Goal: Information Seeking & Learning: Compare options

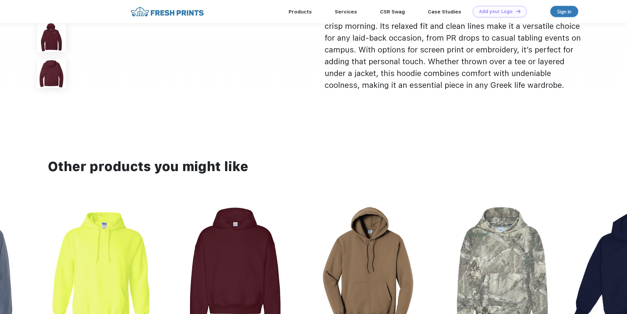
scroll to position [642, 0]
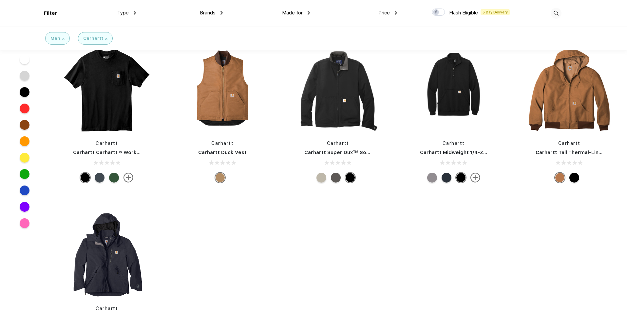
scroll to position [224, 0]
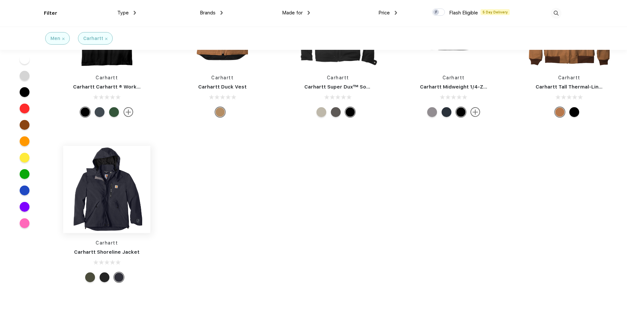
click at [90, 196] on img at bounding box center [106, 189] width 87 height 87
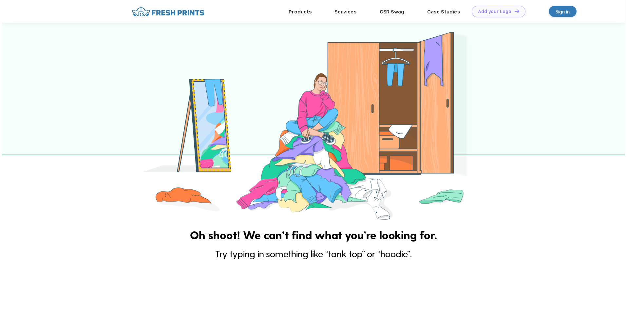
scroll to position [145, 0]
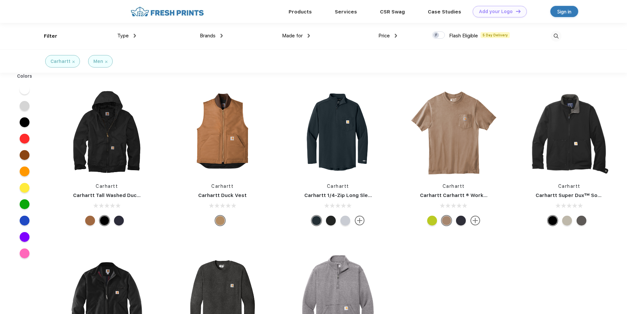
scroll to position [0, 0]
click at [72, 62] on img at bounding box center [73, 61] width 2 height 2
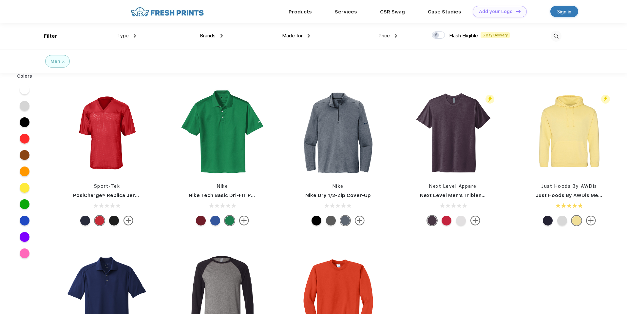
click at [135, 34] on img at bounding box center [135, 36] width 2 height 4
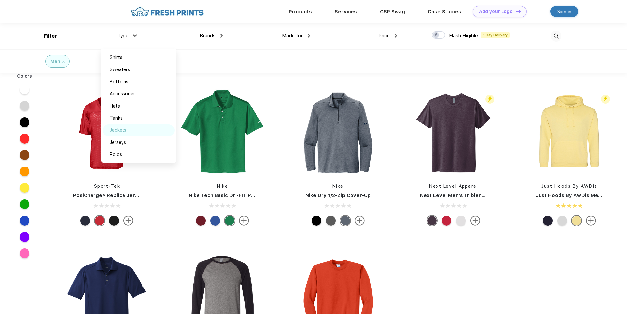
click at [118, 131] on div "Jackets" at bounding box center [118, 130] width 17 height 7
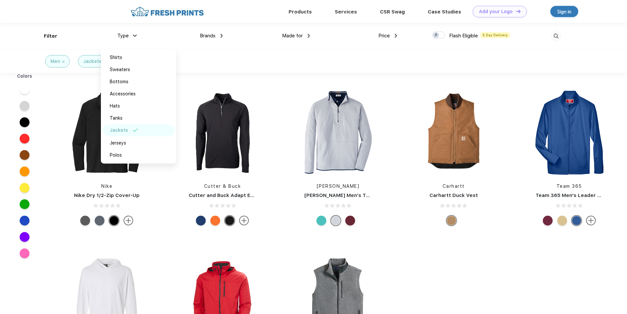
click at [285, 61] on div "Men Jackets" at bounding box center [313, 60] width 627 height 23
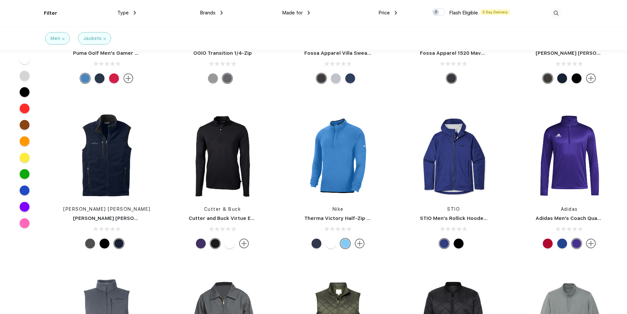
scroll to position [752, 0]
click at [463, 245] on div at bounding box center [460, 243] width 14 height 10
click at [458, 244] on div at bounding box center [458, 243] width 10 height 10
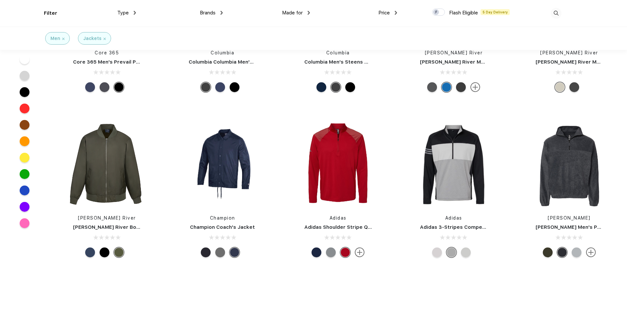
scroll to position [2395, 0]
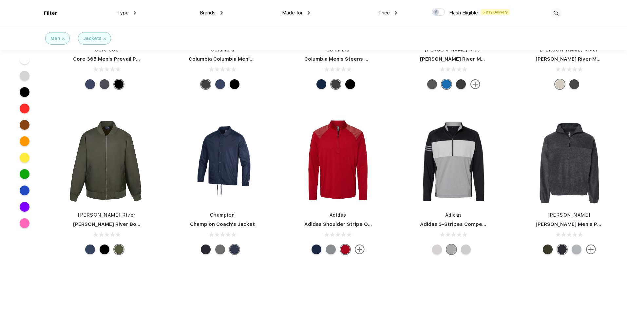
click at [26, 94] on div at bounding box center [25, 92] width 10 height 10
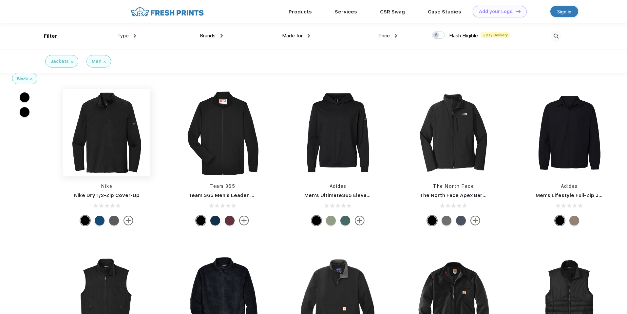
click at [110, 135] on img at bounding box center [106, 132] width 87 height 87
click at [71, 60] on div "Jackets" at bounding box center [61, 61] width 23 height 7
click at [129, 36] on div "Type" at bounding box center [126, 36] width 19 height 8
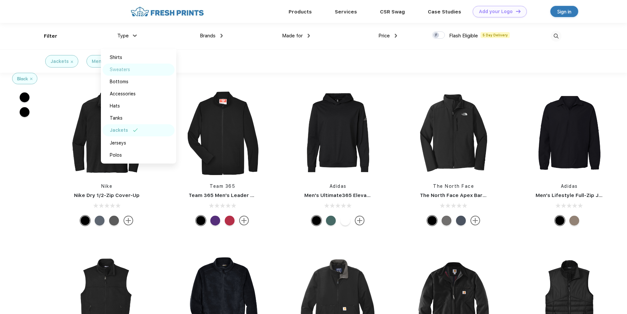
click at [128, 72] on div "Sweaters" at bounding box center [120, 69] width 20 height 7
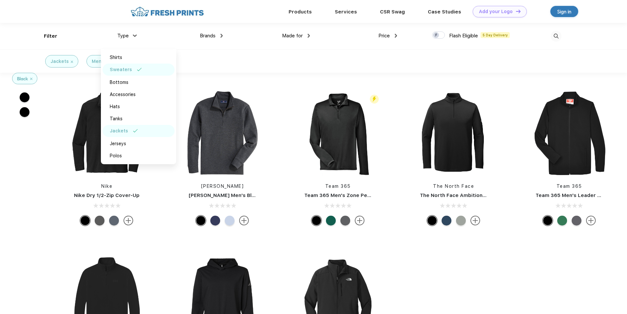
click at [71, 62] on img at bounding box center [72, 62] width 2 height 2
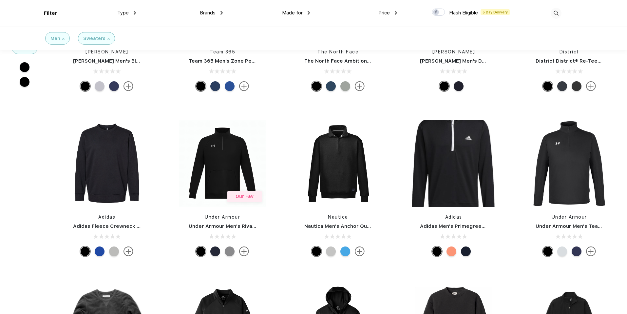
scroll to position [86, 0]
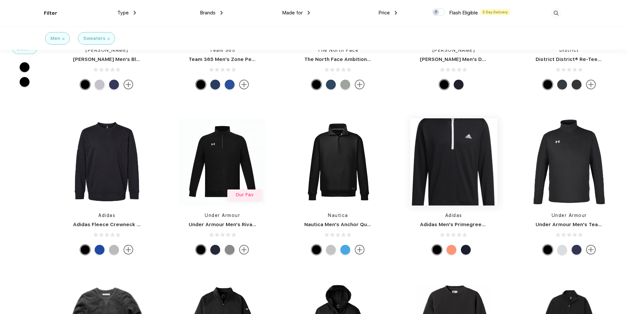
click at [469, 151] on img at bounding box center [453, 161] width 87 height 117
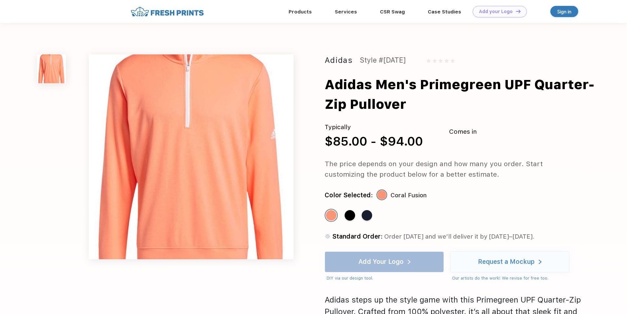
click at [206, 138] on img at bounding box center [191, 156] width 205 height 205
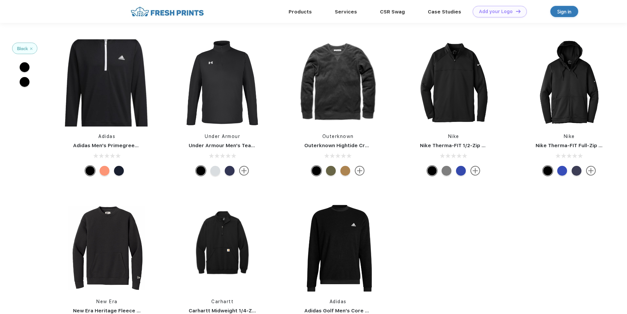
scroll to position [86, 0]
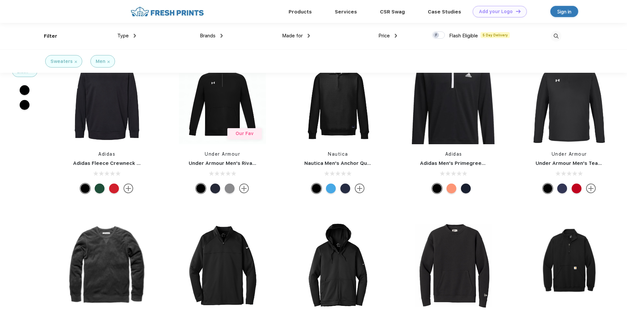
scroll to position [25, 0]
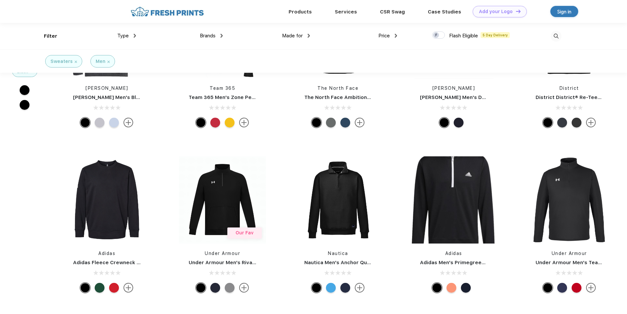
click at [75, 61] on img at bounding box center [76, 62] width 2 height 2
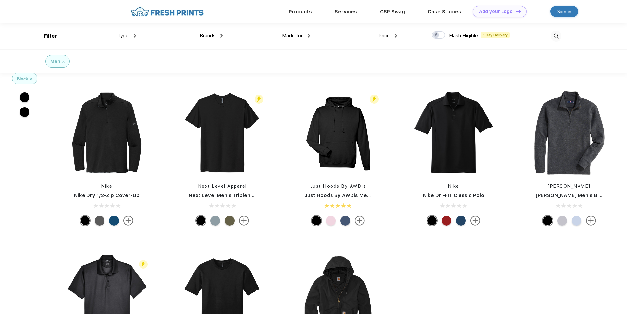
click at [224, 36] on div "Made for Unisex Women Men Youth" at bounding box center [266, 36] width 87 height 27
click at [220, 34] on div "Brands" at bounding box center [211, 36] width 23 height 8
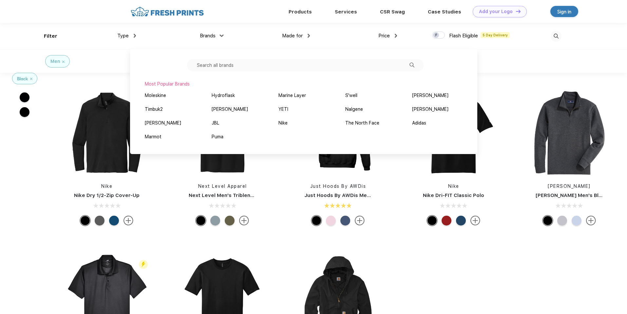
click at [239, 64] on input "text" at bounding box center [305, 65] width 236 height 12
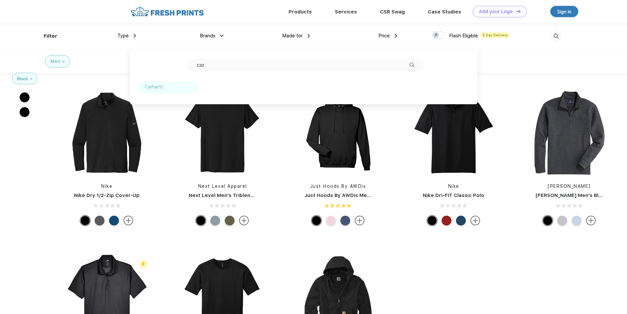
type input "car"
click at [165, 86] on img at bounding box center [167, 86] width 5 height 3
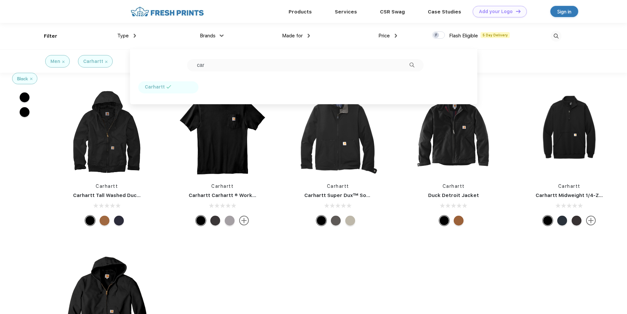
click at [398, 259] on div "Carhartt Carhartt Tall Washed Duck Active Jacket Carhartt Carhartt Carhartt ® W…" at bounding box center [337, 241] width 577 height 330
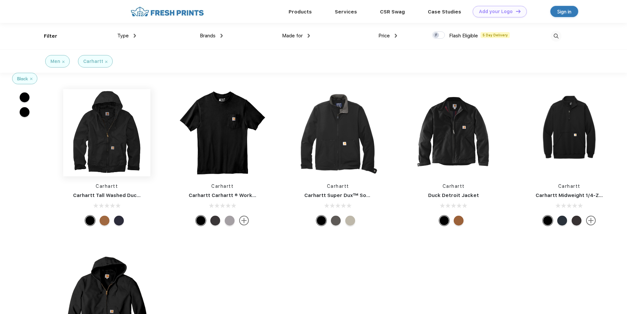
click at [100, 143] on img at bounding box center [106, 132] width 87 height 87
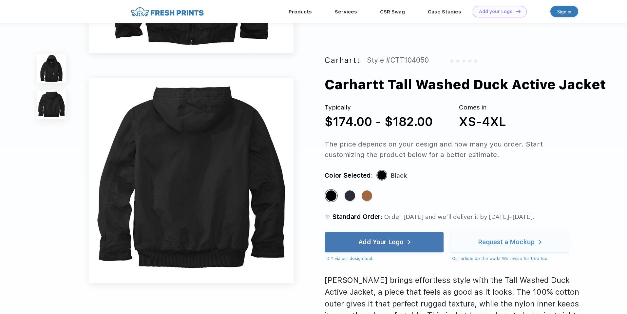
scroll to position [116, 0]
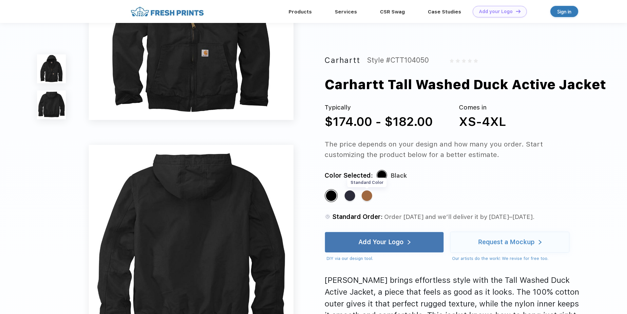
click at [370, 197] on div "Standard Color" at bounding box center [366, 195] width 10 height 10
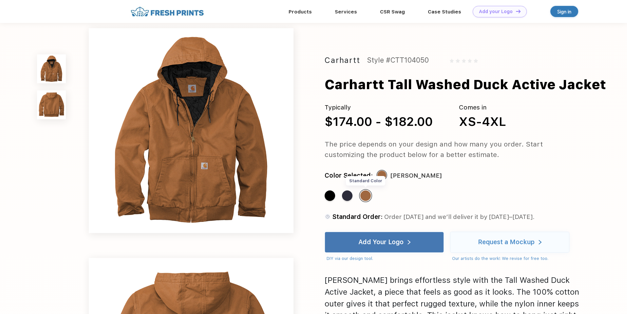
scroll to position [0, 0]
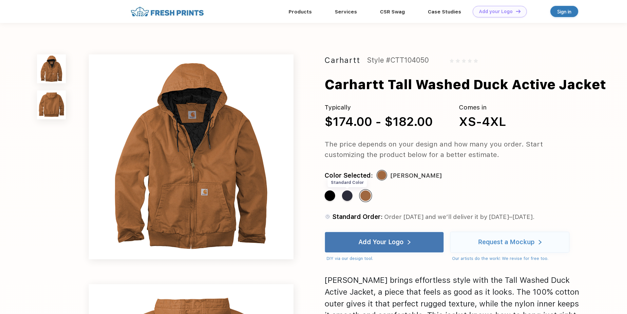
click at [349, 194] on div "Standard Color" at bounding box center [347, 195] width 10 height 10
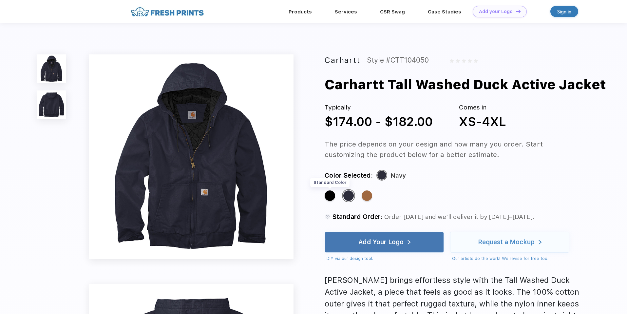
click at [331, 194] on div "Standard Color" at bounding box center [329, 195] width 10 height 10
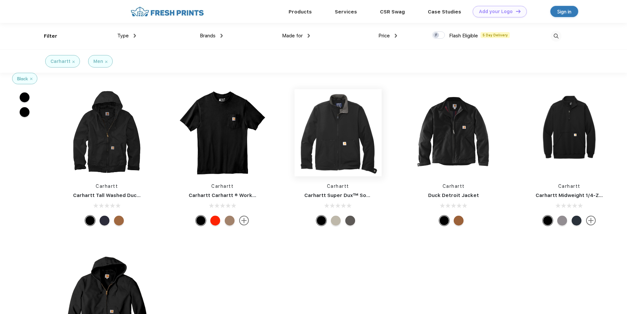
scroll to position [0, 0]
click at [366, 136] on img at bounding box center [337, 132] width 87 height 87
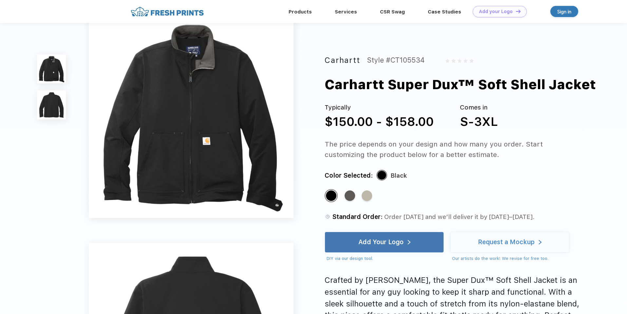
scroll to position [14, 0]
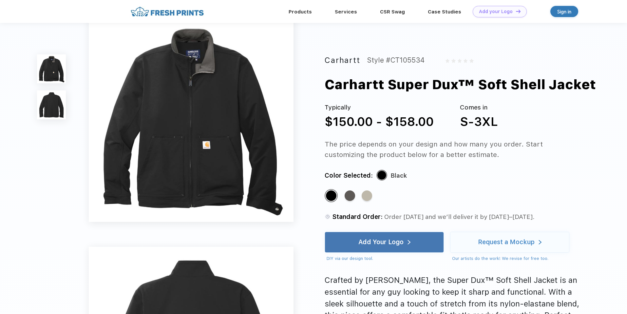
scroll to position [0, 0]
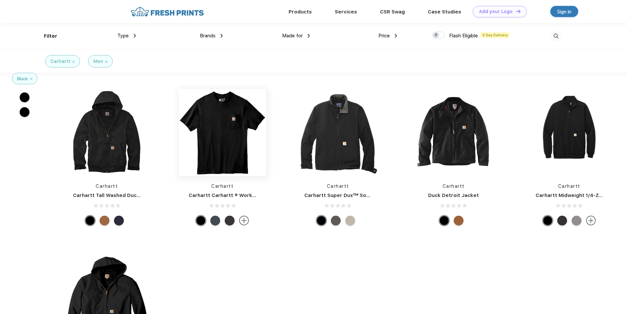
scroll to position [0, 0]
click at [186, 13] on img at bounding box center [167, 11] width 77 height 11
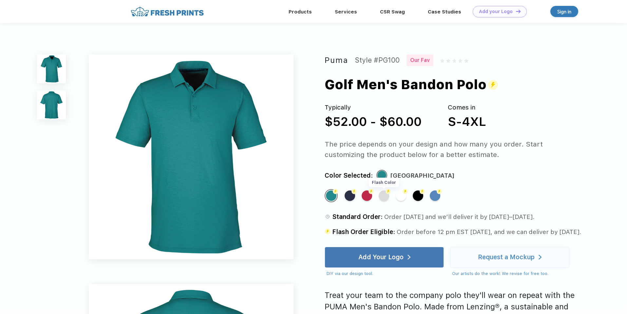
click at [385, 199] on div "Flash Color" at bounding box center [383, 195] width 10 height 10
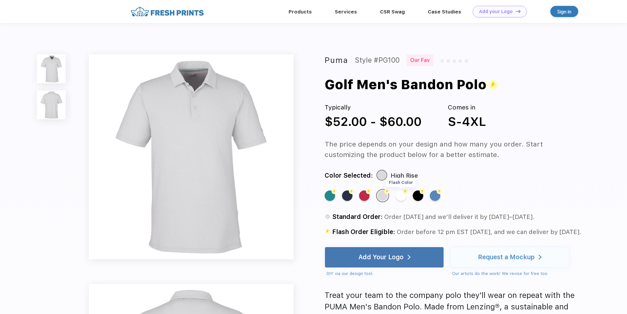
click at [400, 195] on div "Flash Color" at bounding box center [400, 195] width 10 height 10
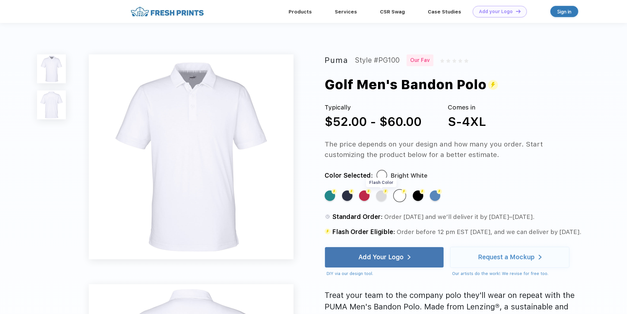
click at [377, 196] on div "Flash Color" at bounding box center [381, 195] width 10 height 10
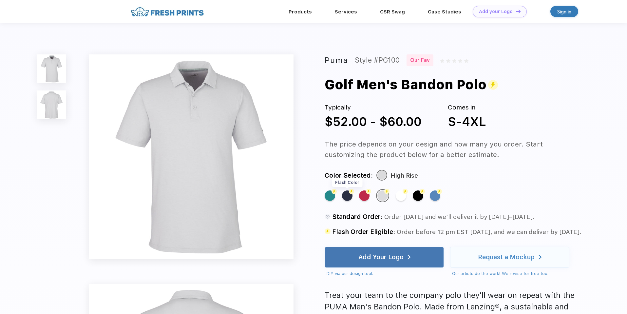
click at [347, 197] on div "Flash Color" at bounding box center [347, 195] width 10 height 10
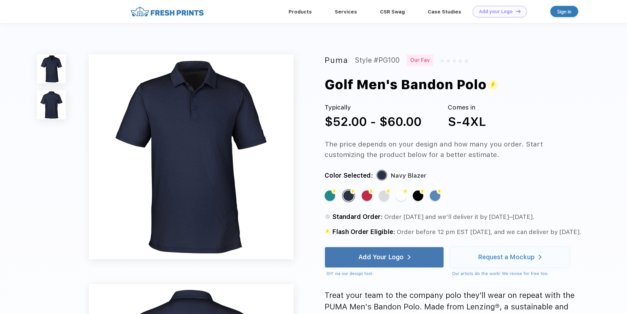
click at [485, 192] on div "Flash Color Flash Color Flash Color Flash Color Flash Color Flash Color Flash C…" at bounding box center [445, 199] width 243 height 20
click at [385, 198] on div "Flash Color" at bounding box center [383, 195] width 10 height 10
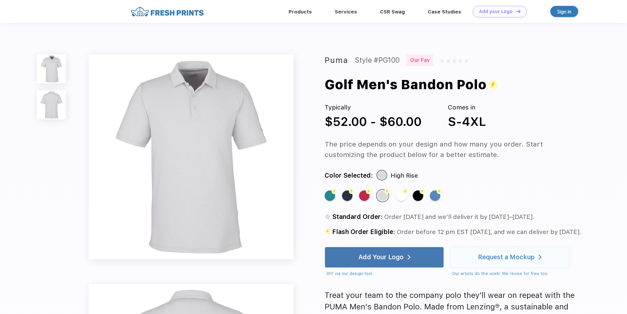
click at [418, 89] on div "Golf Men's Bandon Polo" at bounding box center [410, 85] width 173 height 20
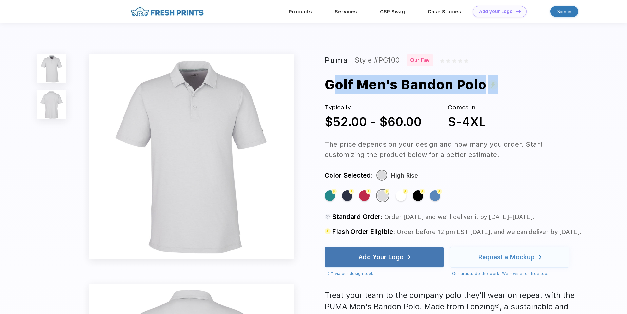
click at [418, 89] on div "Golf Men's Bandon Polo" at bounding box center [410, 85] width 173 height 20
click at [435, 85] on div "Golf Men's Bandon Polo" at bounding box center [410, 85] width 173 height 20
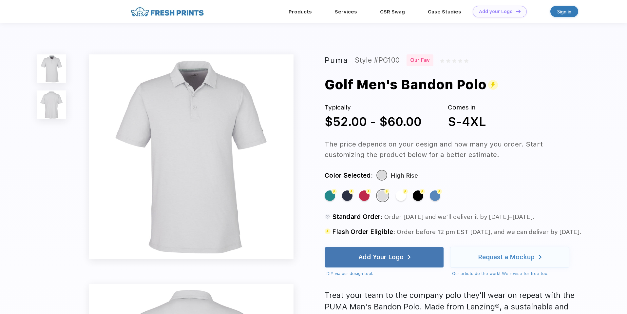
drag, startPoint x: 486, startPoint y: 83, endPoint x: 328, endPoint y: 83, distance: 158.4
click at [328, 83] on div "Golf Men's Bandon Polo" at bounding box center [410, 85] width 173 height 20
copy div "Golf Men's Bandon Polo"
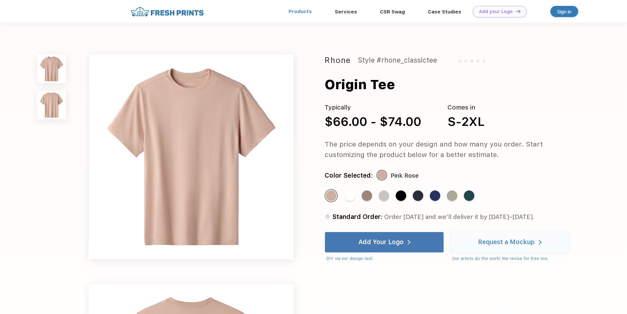
click at [296, 12] on link "Products" at bounding box center [299, 12] width 23 height 6
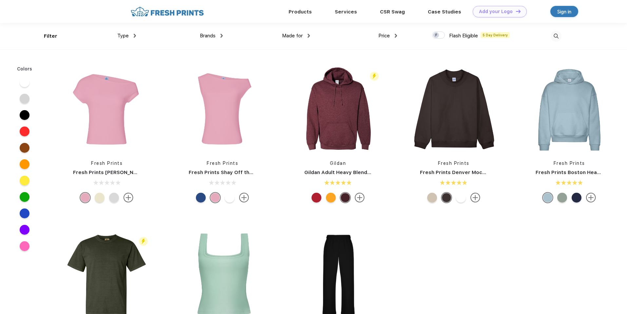
click at [554, 35] on img at bounding box center [555, 36] width 11 height 11
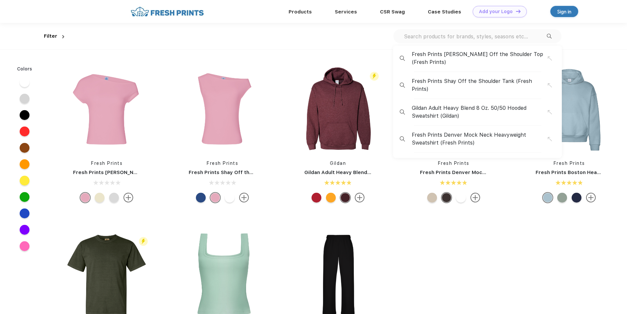
scroll to position [0, 0]
click at [515, 40] on div "Fresh Prints Chloe Off the Shoulder Top (Fresh Prints) Fresh Prints Shay Off th…" at bounding box center [477, 36] width 168 height 14
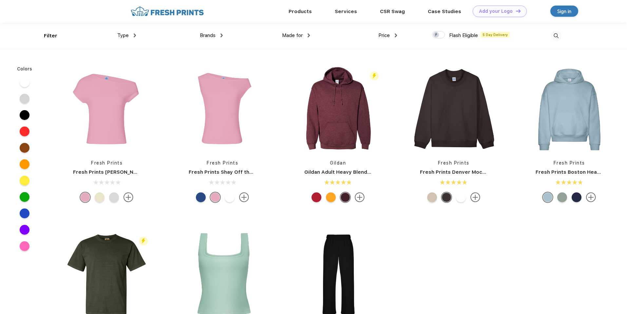
click at [555, 34] on img at bounding box center [555, 35] width 11 height 11
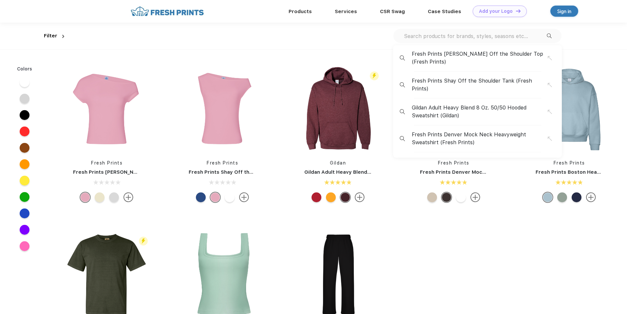
click at [261, 38] on div "Fresh Prints Chloe Off the Shoulder Top (Fresh Prints) Fresh Prints Shay Off th…" at bounding box center [314, 36] width 494 height 27
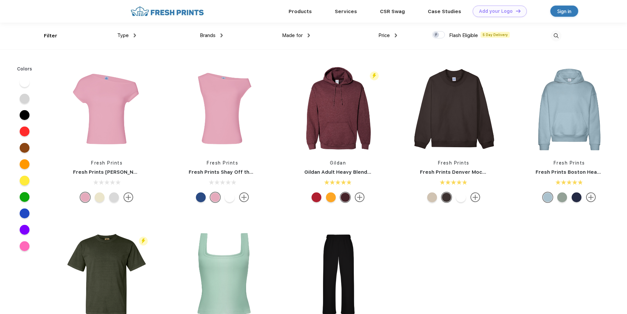
click at [220, 38] on div "Brands" at bounding box center [211, 36] width 23 height 8
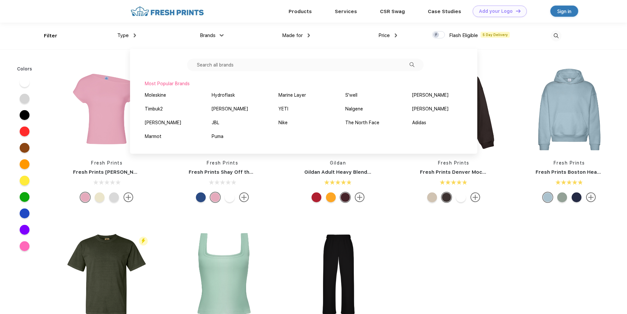
click at [229, 64] on input "text" at bounding box center [305, 65] width 236 height 12
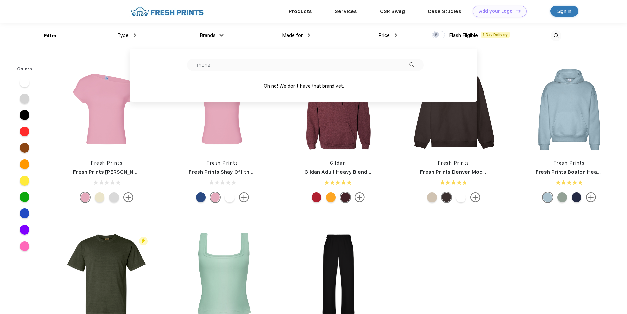
type input "rhone"
click at [256, 62] on input "rhone" at bounding box center [305, 65] width 236 height 12
click at [559, 36] on img at bounding box center [555, 35] width 11 height 11
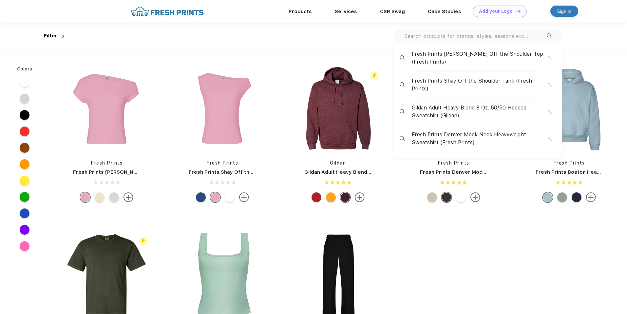
click at [525, 39] on input "text" at bounding box center [474, 35] width 143 height 7
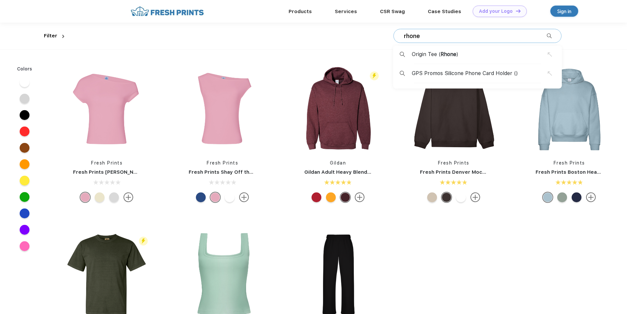
type input "rhone"
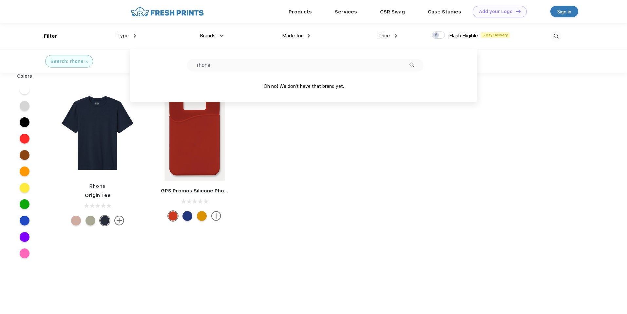
click at [468, 181] on div "Colors Rhone Origin Tee GPS Promos Silicone Phone Card Holder" at bounding box center [313, 231] width 627 height 317
click at [555, 33] on img at bounding box center [555, 36] width 11 height 11
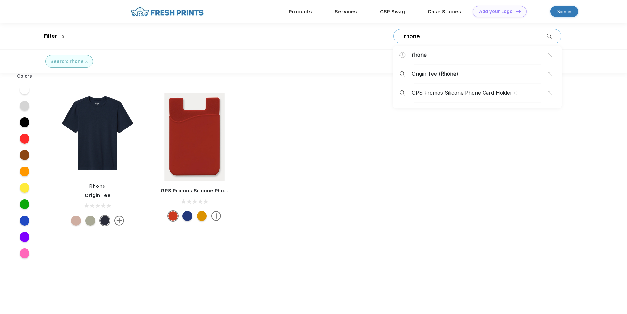
click at [489, 38] on input "rhone" at bounding box center [474, 36] width 143 height 7
click at [82, 61] on div "Search: rhone" at bounding box center [68, 61] width 37 height 7
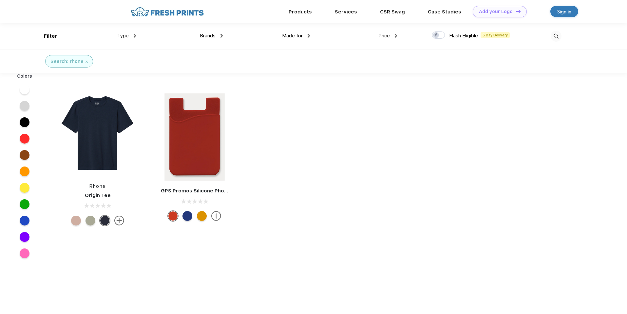
click at [85, 61] on img at bounding box center [86, 62] width 2 height 2
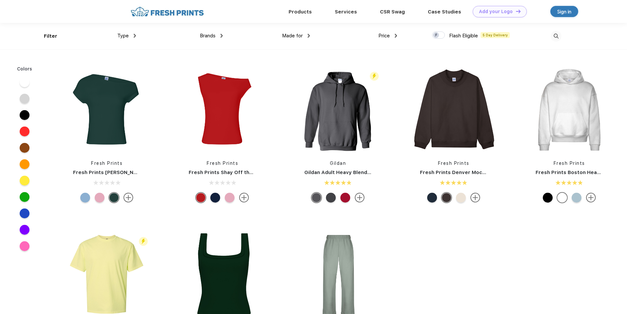
click at [217, 35] on div "Brands" at bounding box center [211, 36] width 23 height 8
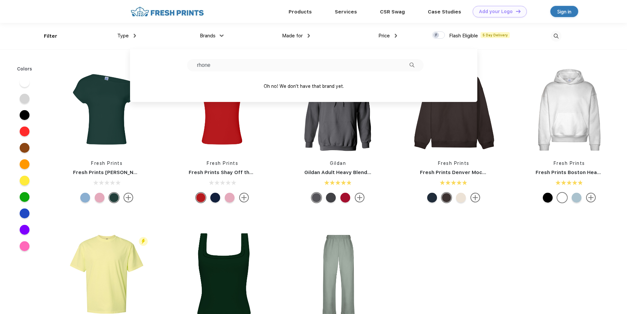
click at [370, 66] on input "rhone" at bounding box center [305, 65] width 236 height 12
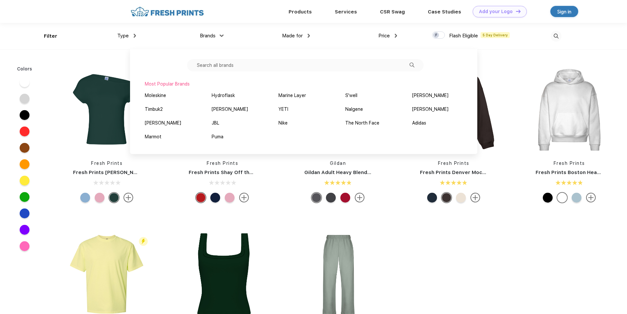
click at [179, 83] on div "Most Popular Brands" at bounding box center [304, 84] width 318 height 7
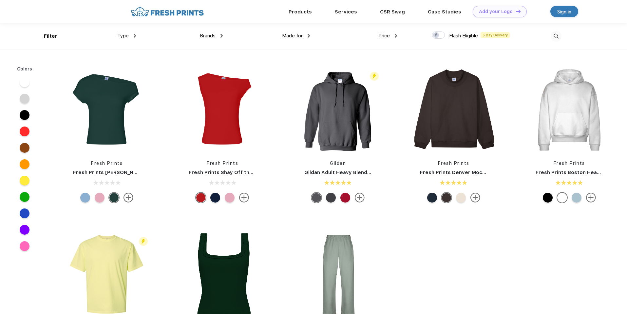
click at [548, 36] on div at bounding box center [517, 36] width 87 height 27
click at [559, 35] on img at bounding box center [555, 36] width 11 height 11
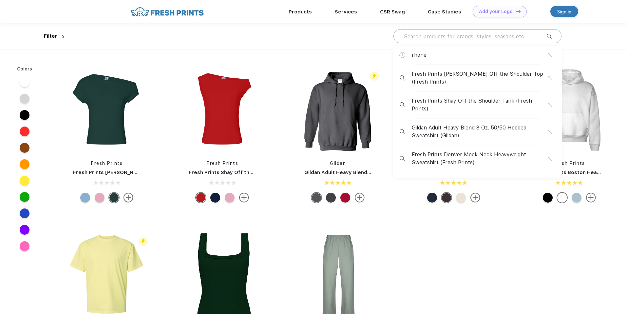
click at [487, 36] on input "text" at bounding box center [474, 36] width 143 height 7
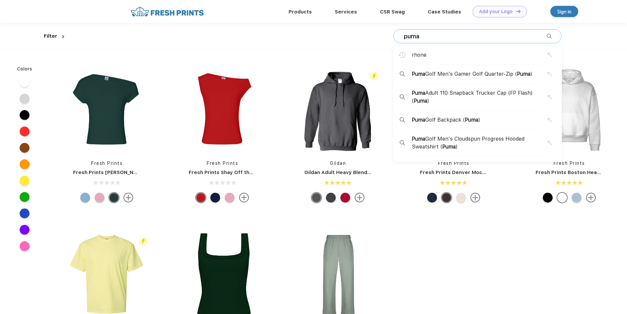
type input "puma"
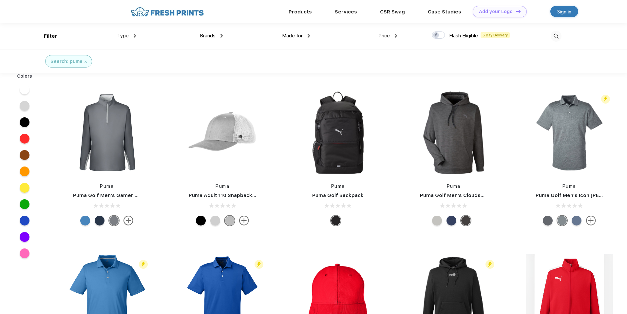
click at [84, 62] on img at bounding box center [85, 62] width 2 height 2
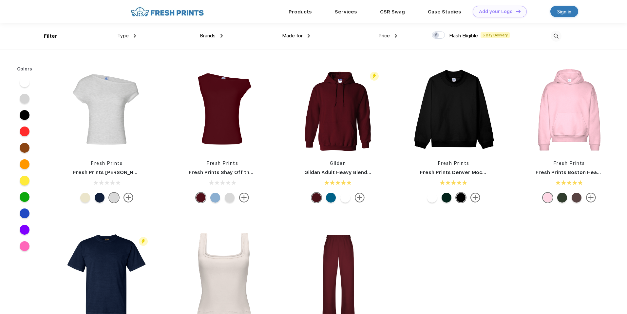
click at [216, 37] on div "Brands" at bounding box center [211, 36] width 23 height 8
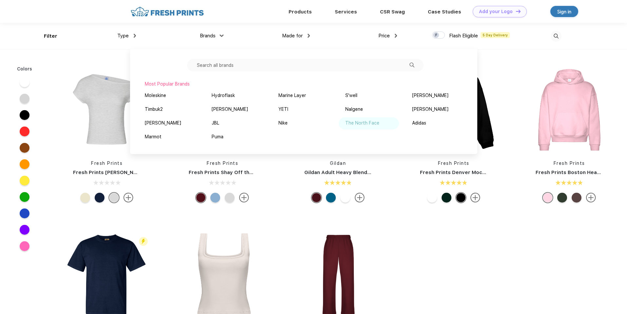
click at [367, 126] on div "The North Face" at bounding box center [362, 122] width 34 height 7
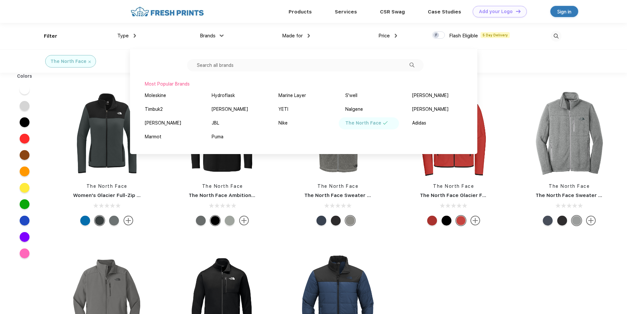
click at [534, 66] on div "The North Face" at bounding box center [313, 60] width 627 height 23
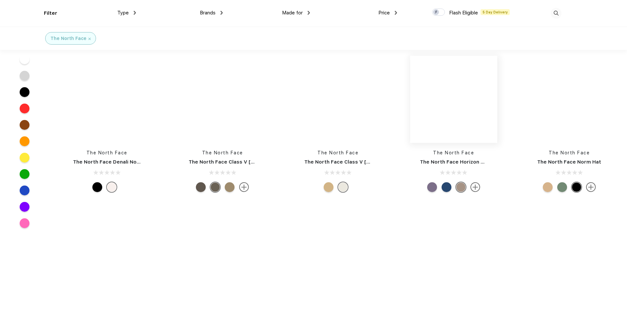
scroll to position [571, 0]
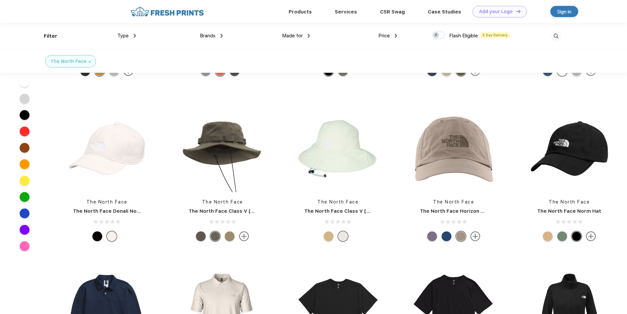
click at [89, 60] on div "The North Face" at bounding box center [70, 61] width 51 height 12
click at [89, 61] on img at bounding box center [89, 62] width 2 height 2
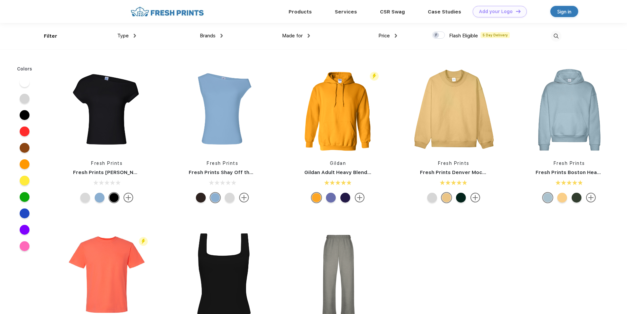
click at [212, 36] on span "Brands" at bounding box center [208, 36] width 16 height 6
click at [221, 34] on img at bounding box center [221, 36] width 2 height 4
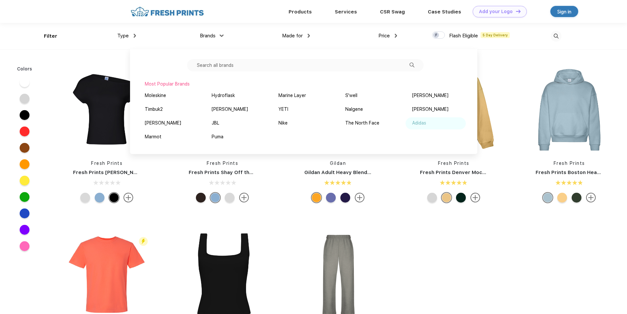
click at [426, 124] on div "Adidas" at bounding box center [419, 122] width 14 height 7
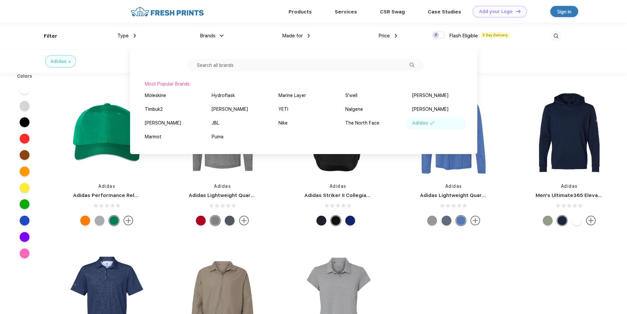
click at [507, 67] on div "Adidas" at bounding box center [313, 60] width 627 height 23
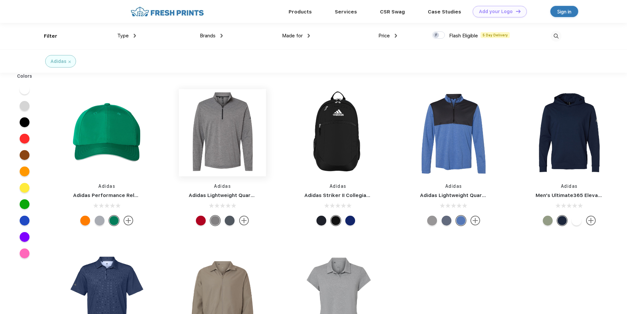
click at [245, 130] on img at bounding box center [222, 132] width 87 height 87
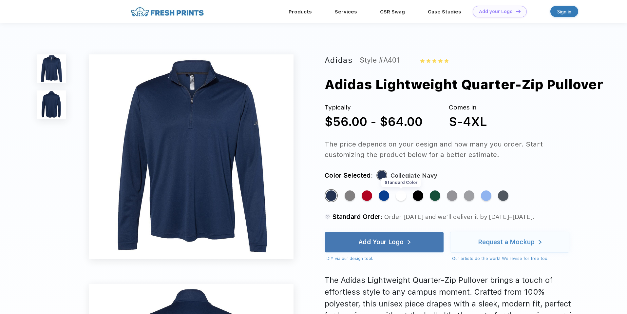
click at [402, 196] on div "Standard Color" at bounding box center [400, 195] width 10 height 10
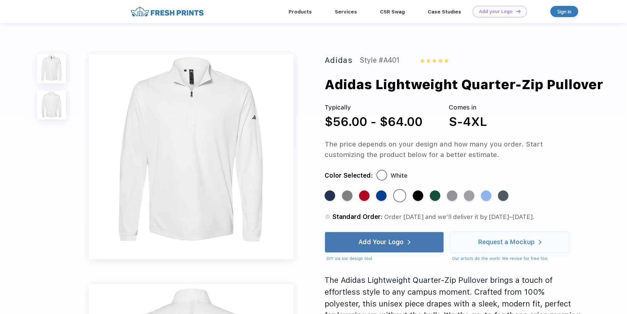
scroll to position [1, 0]
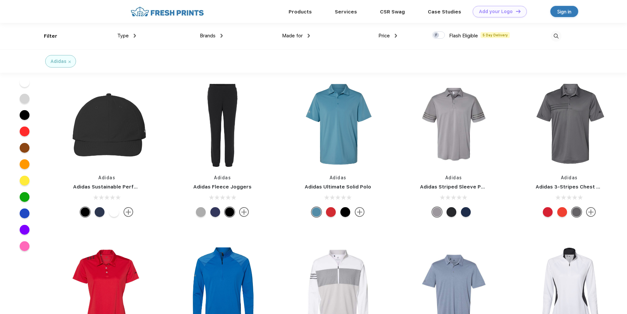
scroll to position [1399, 0]
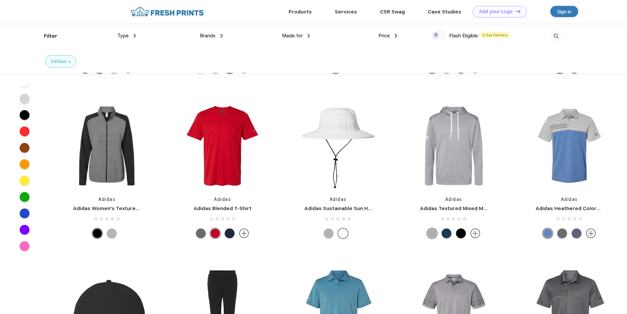
click at [216, 37] on div "Brands" at bounding box center [211, 36] width 23 height 8
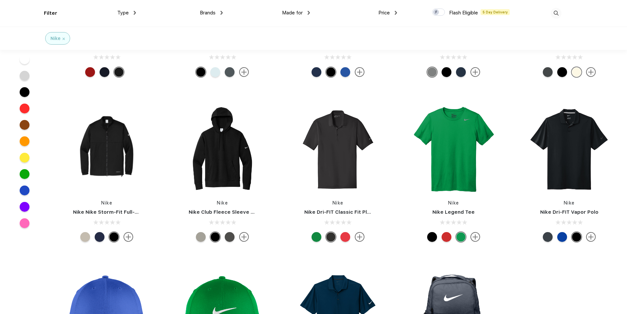
scroll to position [429, 0]
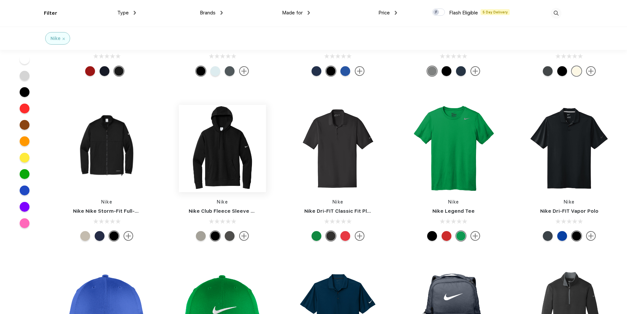
click at [218, 157] on img at bounding box center [222, 148] width 87 height 87
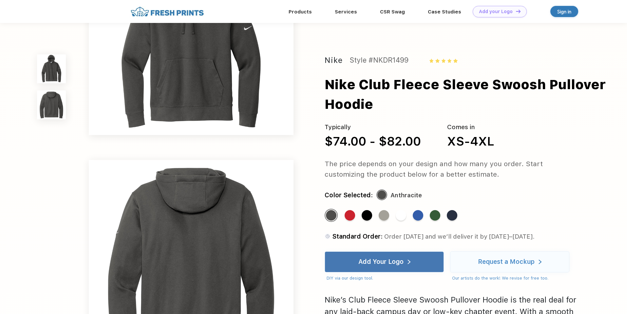
scroll to position [184, 0]
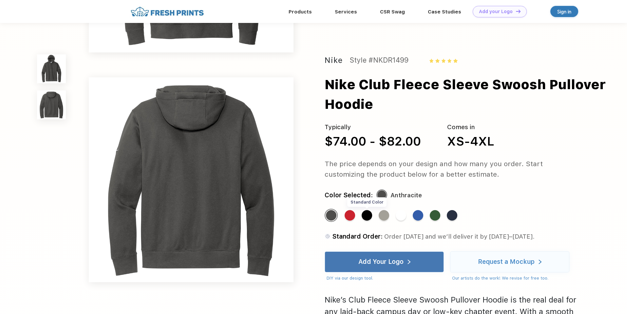
click at [367, 218] on div "Standard Color" at bounding box center [366, 215] width 10 height 10
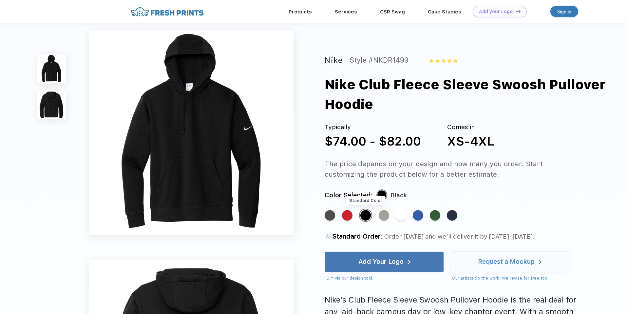
scroll to position [0, 0]
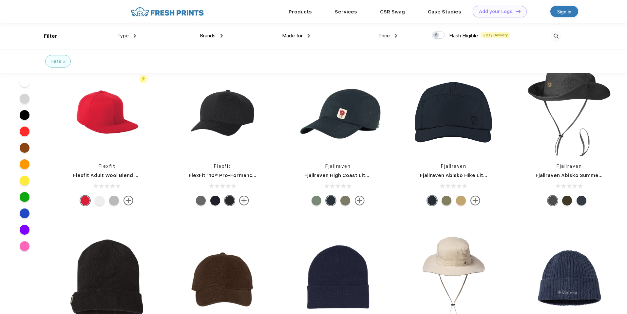
scroll to position [2849, 0]
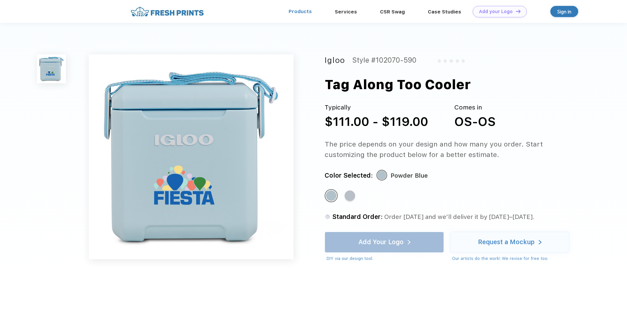
click at [306, 10] on link "Products" at bounding box center [299, 12] width 23 height 6
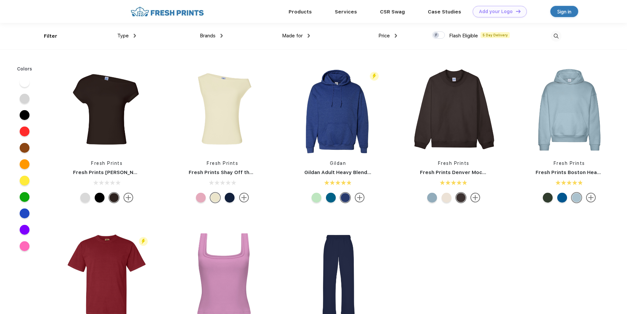
click at [204, 34] on span "Brands" at bounding box center [208, 36] width 16 height 6
click at [218, 33] on div "Brands" at bounding box center [211, 36] width 23 height 8
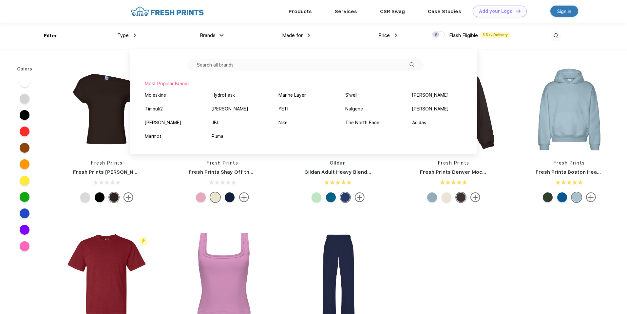
click at [267, 64] on input "text" at bounding box center [305, 65] width 236 height 12
click at [284, 109] on div "YETI" at bounding box center [283, 108] width 10 height 7
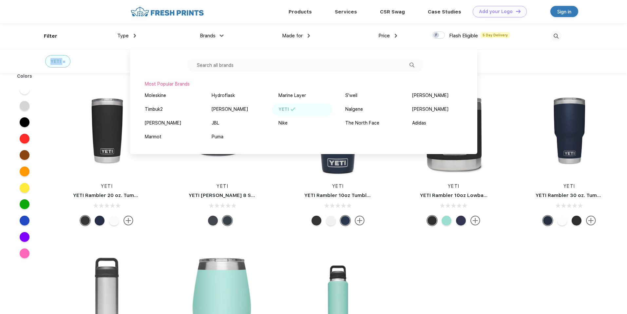
click at [515, 63] on div "YETI" at bounding box center [313, 60] width 627 height 23
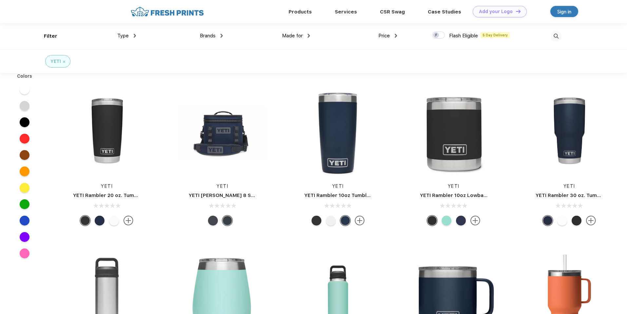
click at [546, 37] on div at bounding box center [517, 36] width 87 height 27
click at [555, 36] on img at bounding box center [555, 36] width 11 height 11
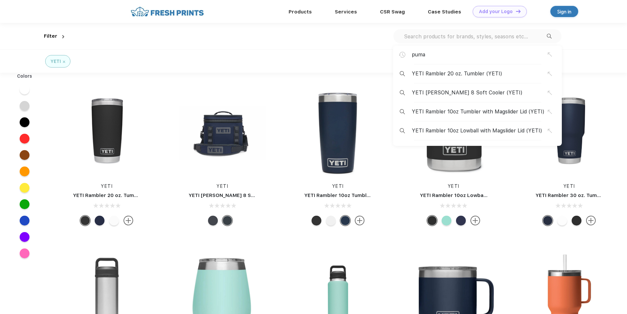
click at [469, 37] on input "text" at bounding box center [474, 36] width 143 height 7
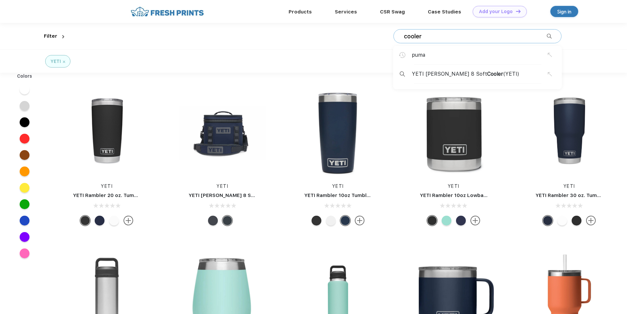
type input "cooler"
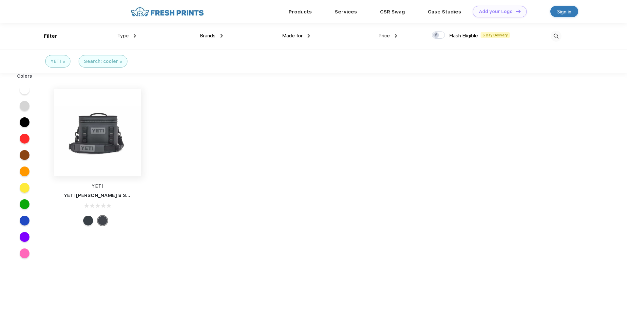
click at [100, 131] on img at bounding box center [97, 132] width 87 height 87
click at [557, 34] on img at bounding box center [555, 36] width 11 height 11
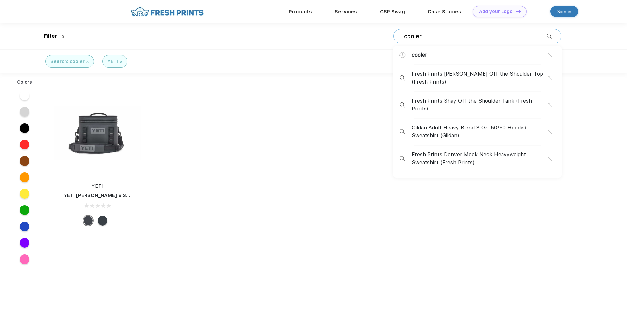
scroll to position [0, 0]
click at [548, 36] on img at bounding box center [548, 35] width 5 height 5
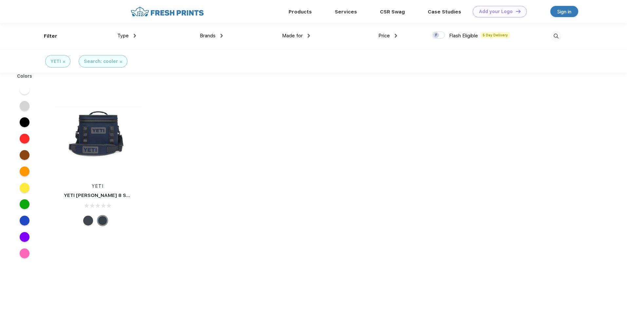
click at [64, 62] on img at bounding box center [64, 62] width 2 height 2
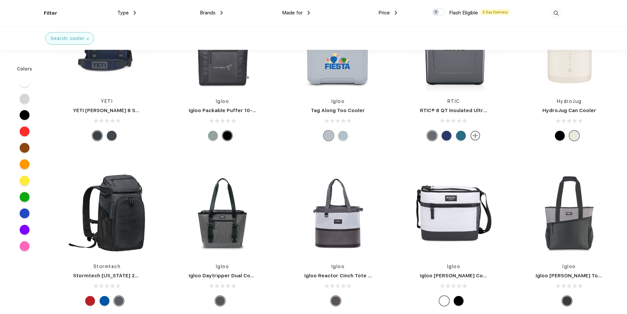
scroll to position [40, 0]
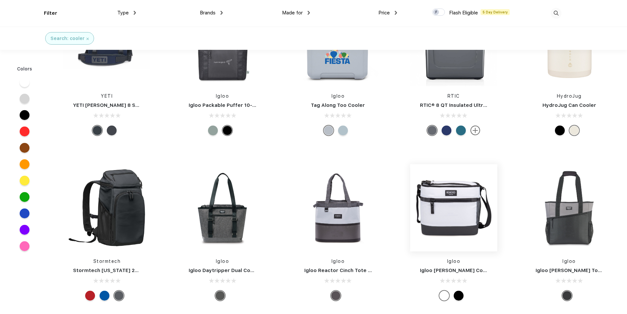
click at [453, 200] on img at bounding box center [453, 207] width 87 height 87
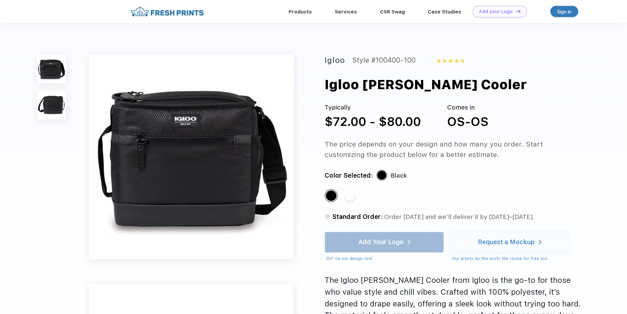
click at [58, 112] on img at bounding box center [51, 104] width 29 height 29
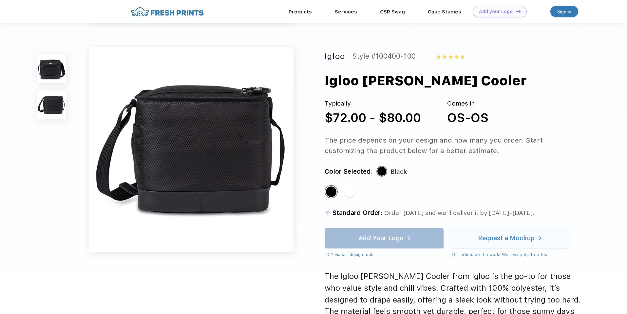
scroll to position [216, 0]
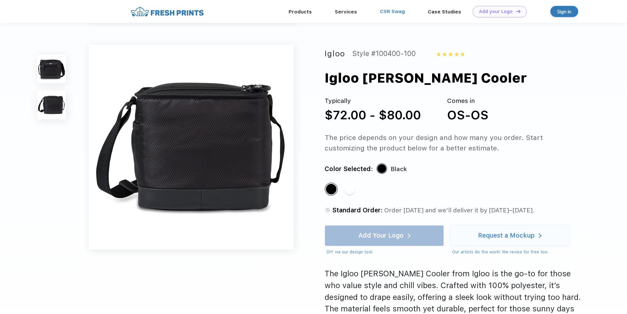
click at [390, 12] on link "CSR Swag" at bounding box center [392, 12] width 25 height 6
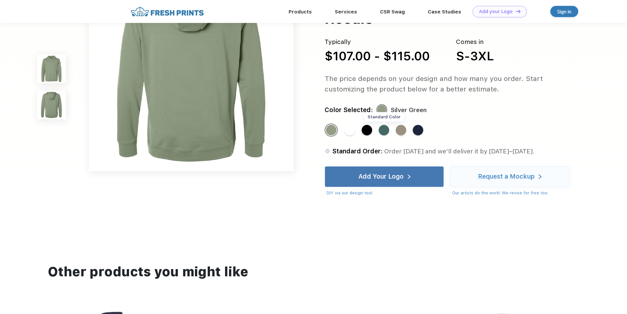
click at [388, 130] on div "Standard Color" at bounding box center [383, 130] width 10 height 10
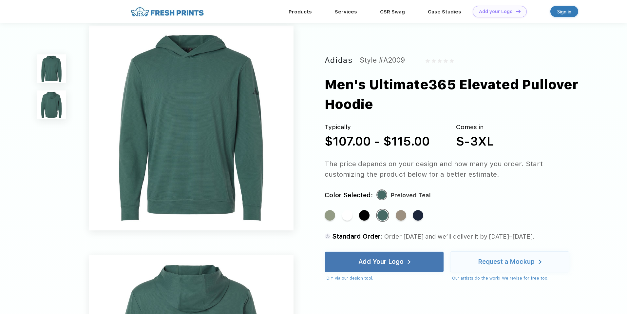
scroll to position [7, 0]
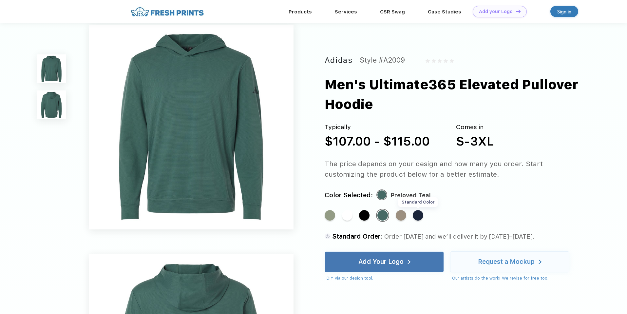
click at [419, 215] on div "Standard Color" at bounding box center [417, 215] width 10 height 10
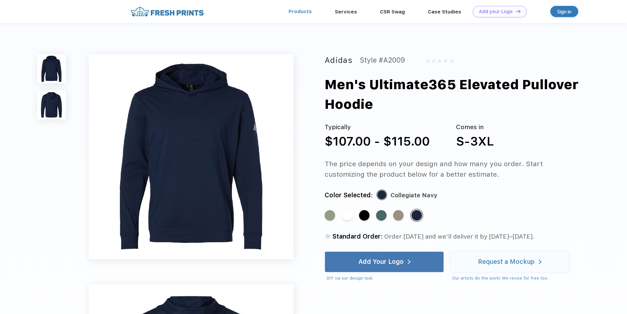
click at [304, 14] on link "Products" at bounding box center [299, 12] width 23 height 6
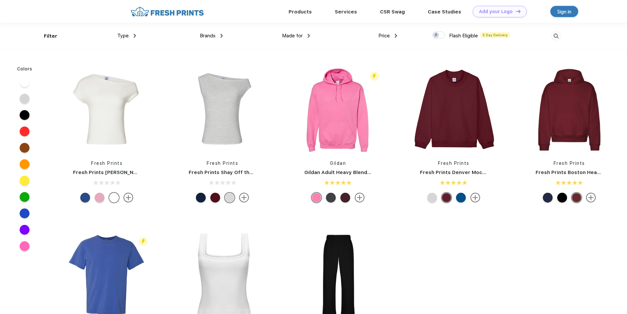
click at [125, 36] on span "Type" at bounding box center [122, 36] width 11 height 6
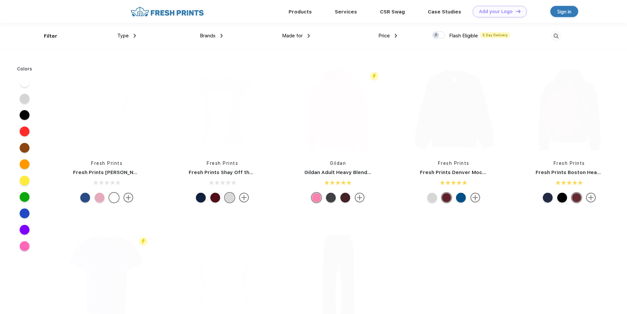
scroll to position [0, 0]
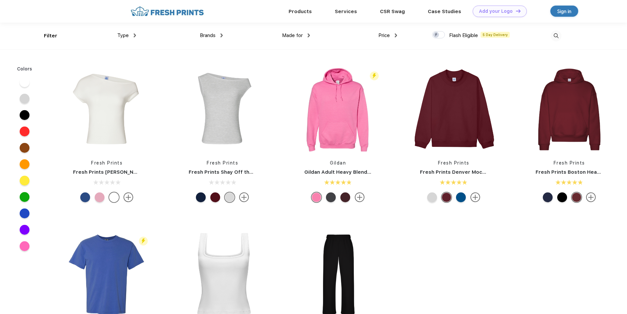
click at [134, 36] on img at bounding box center [135, 35] width 2 height 4
click at [308, 35] on img at bounding box center [308, 35] width 2 height 4
click at [293, 69] on div "Women" at bounding box center [303, 69] width 72 height 12
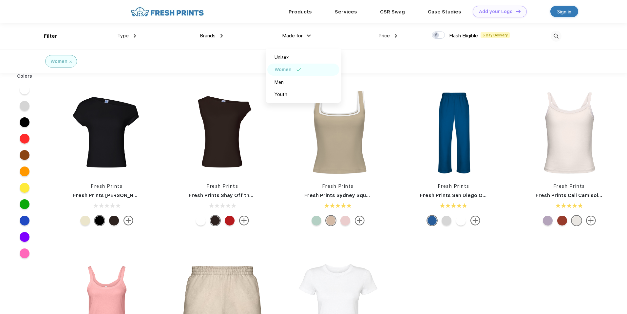
click at [367, 58] on div "Women" at bounding box center [313, 60] width 627 height 23
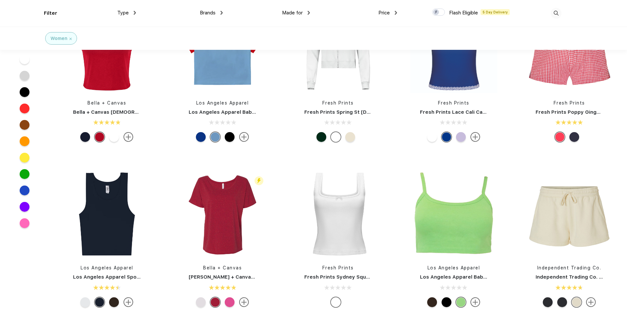
scroll to position [662, 0]
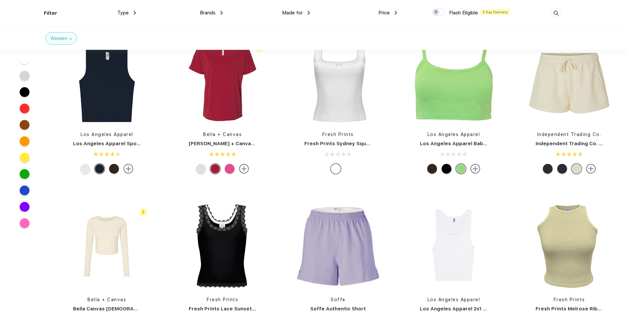
click at [130, 10] on div "Type" at bounding box center [126, 13] width 19 height 8
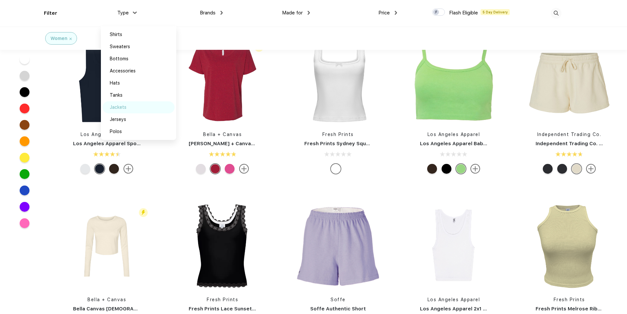
click at [118, 106] on div "Jackets" at bounding box center [118, 107] width 17 height 7
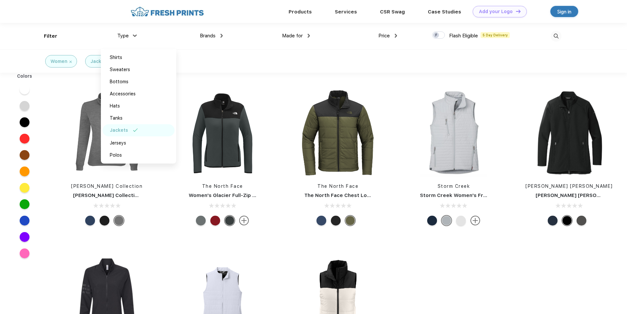
click at [314, 59] on div "Women Jackets" at bounding box center [313, 60] width 627 height 23
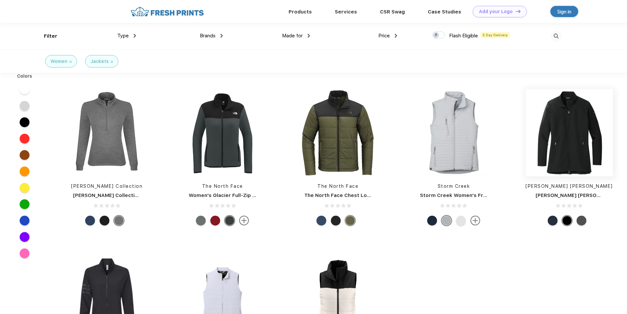
click at [548, 134] on img at bounding box center [568, 132] width 87 height 87
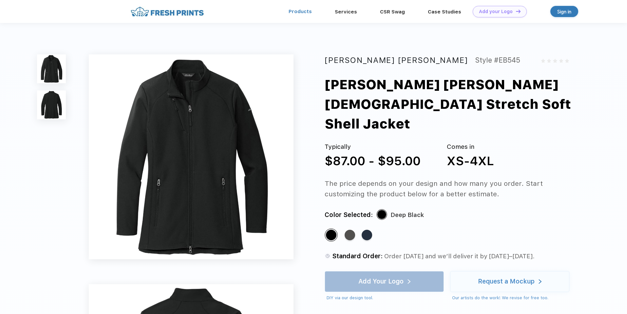
click at [308, 13] on link "Products" at bounding box center [299, 12] width 23 height 6
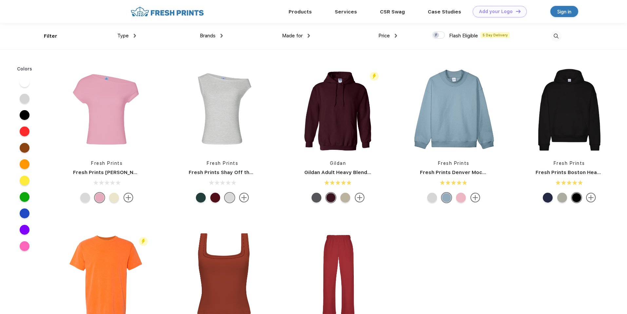
scroll to position [0, 0]
click at [155, 15] on img at bounding box center [167, 11] width 77 height 11
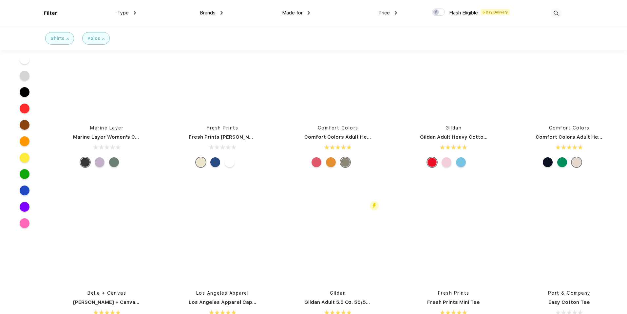
scroll to position [175, 0]
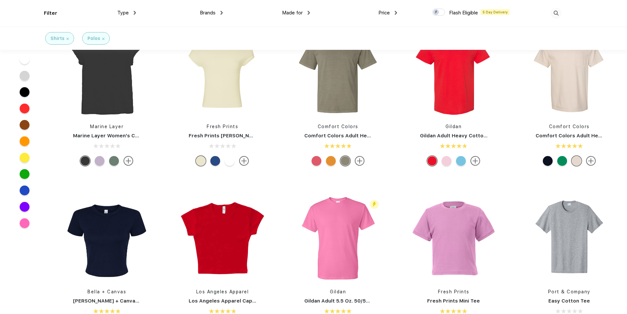
click at [129, 14] on div "Type" at bounding box center [126, 13] width 19 height 8
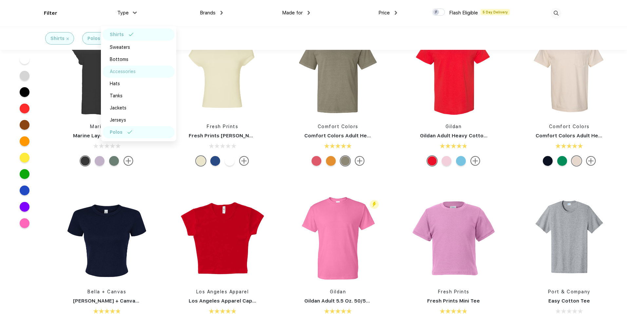
click at [129, 70] on div "Accessories" at bounding box center [123, 71] width 26 height 7
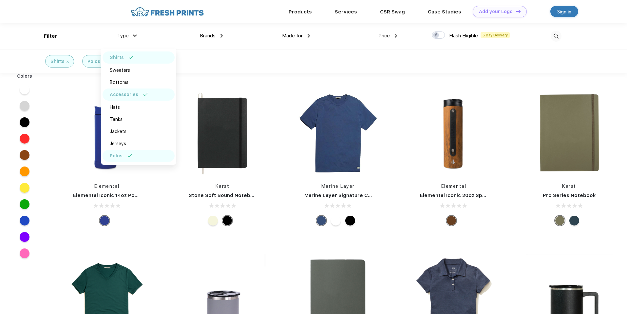
click at [129, 59] on img at bounding box center [131, 57] width 5 height 3
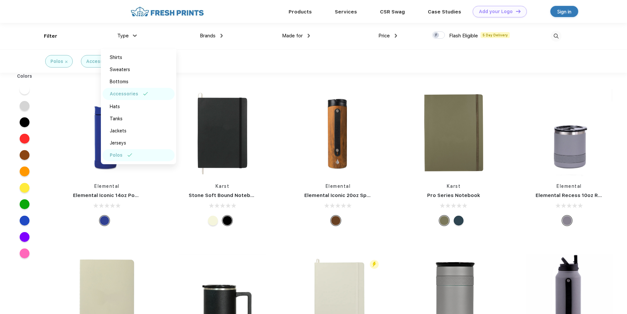
click at [140, 154] on div "Polos" at bounding box center [138, 155] width 72 height 12
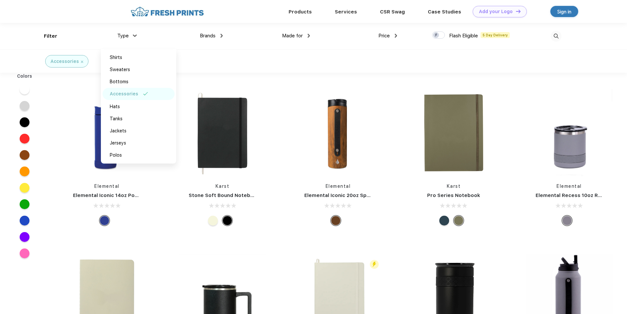
click at [215, 48] on div "Brands Most Popular Brands Moleskine Hydroflask Marine Layer S'well Vineyard Vi…" at bounding box center [179, 36] width 87 height 27
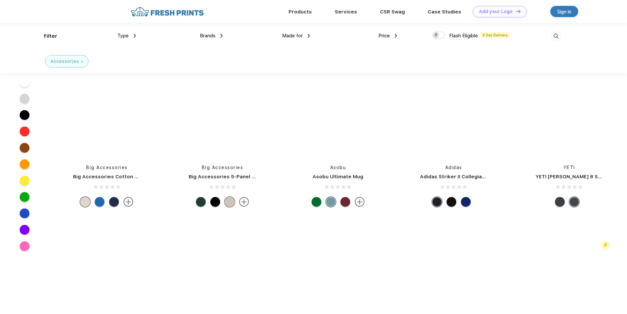
scroll to position [1195, 0]
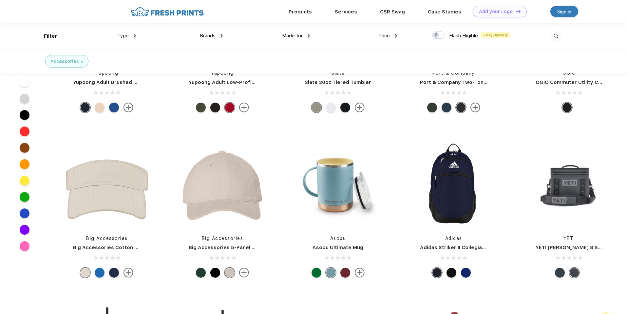
click at [130, 36] on div "Type" at bounding box center [126, 36] width 19 height 8
click at [507, 56] on div "Accessories" at bounding box center [313, 60] width 627 height 23
click at [562, 42] on div "Filter Type Shirts Sweaters Bottoms Accessories Hats Tanks Jackets Jerseys Polo…" at bounding box center [313, 36] width 539 height 27
click at [559, 39] on img at bounding box center [555, 36] width 11 height 11
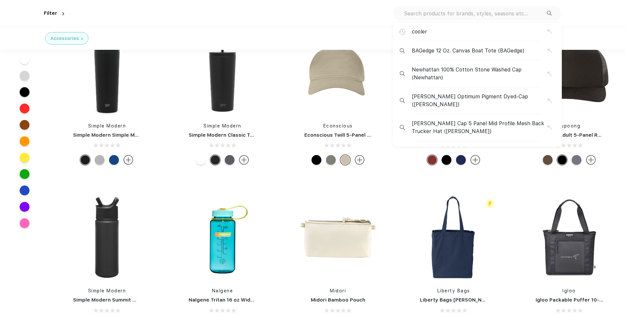
scroll to position [1495, 0]
click at [520, 17] on div "cooler BAGedge 12 Oz. Canvas Boat Tote (BAGedge) Newhattan 100% Cotton Stone Wa…" at bounding box center [477, 13] width 168 height 14
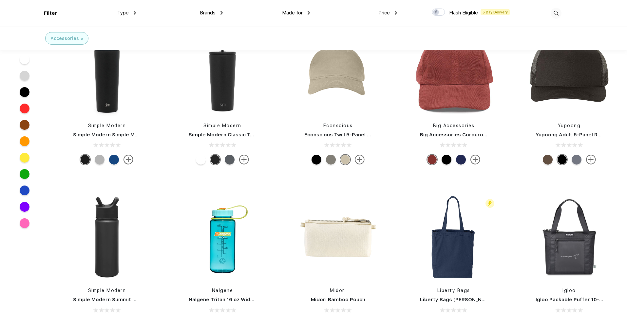
click at [519, 12] on div at bounding box center [517, 13] width 87 height 27
click at [558, 15] on img at bounding box center [555, 13] width 11 height 11
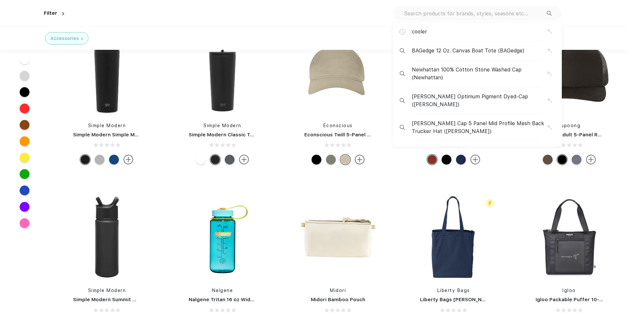
click at [485, 18] on div "cooler BAGedge 12 Oz. Canvas Boat Tote (BAGedge) Newhattan 100% Cotton Stone Wa…" at bounding box center [477, 13] width 168 height 14
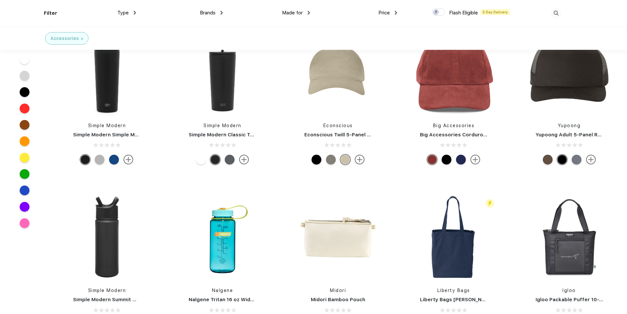
click at [551, 12] on div at bounding box center [517, 13] width 87 height 27
click at [559, 12] on img at bounding box center [555, 13] width 11 height 11
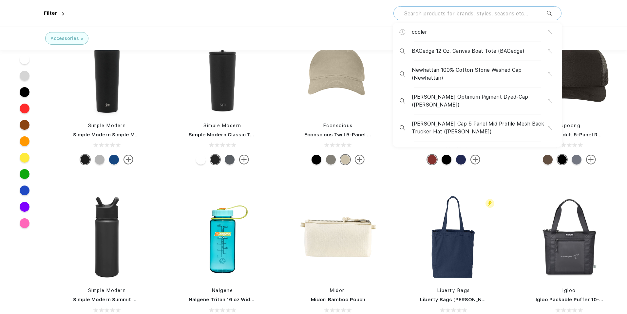
click at [495, 13] on input "text" at bounding box center [474, 13] width 143 height 7
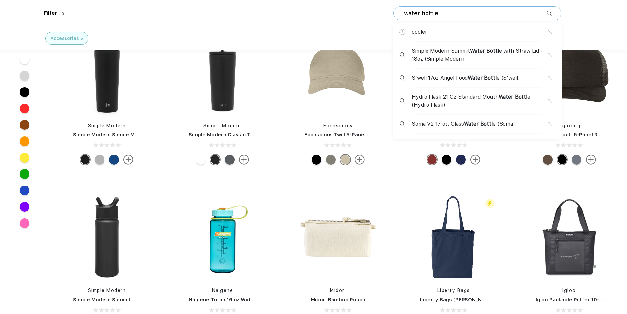
type input "water bottle"
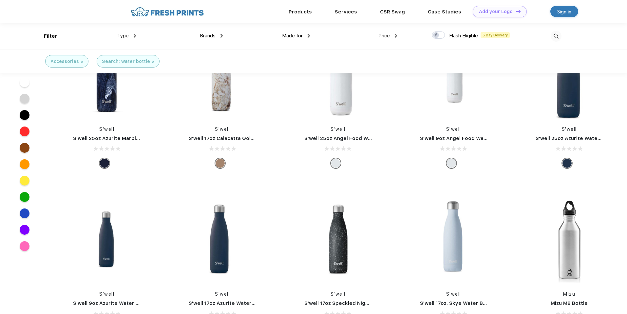
scroll to position [342, 0]
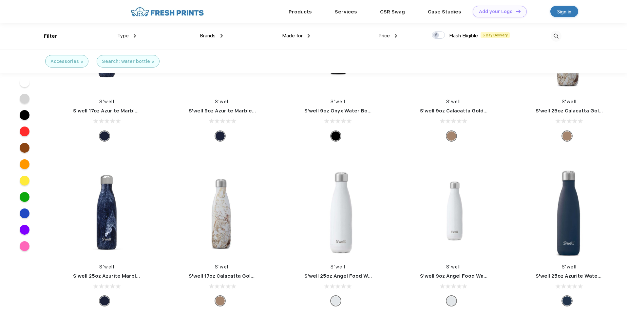
click at [81, 62] on img at bounding box center [82, 62] width 2 height 2
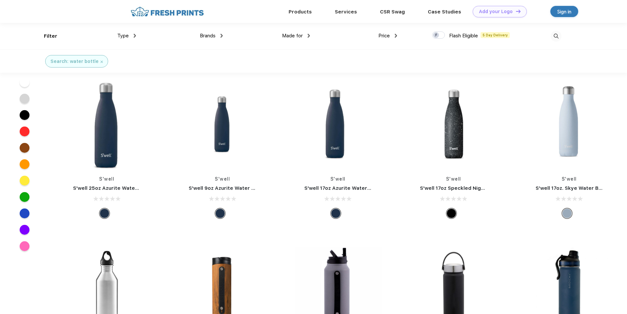
scroll to position [431, 0]
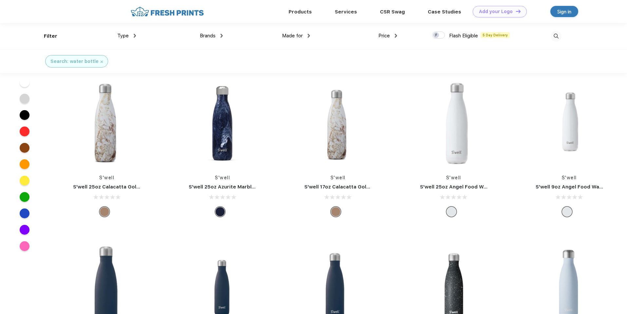
click at [100, 62] on img at bounding box center [101, 62] width 2 height 2
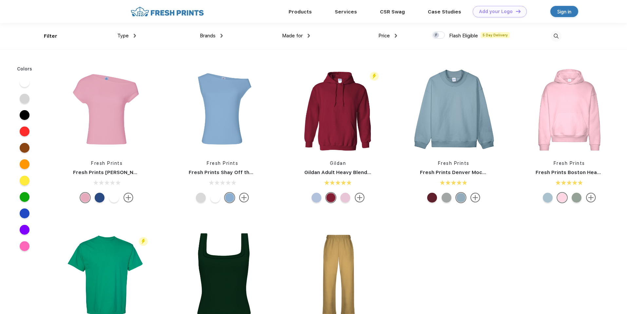
click at [209, 33] on span "Brands" at bounding box center [208, 36] width 16 height 6
click at [222, 35] on img at bounding box center [221, 36] width 2 height 4
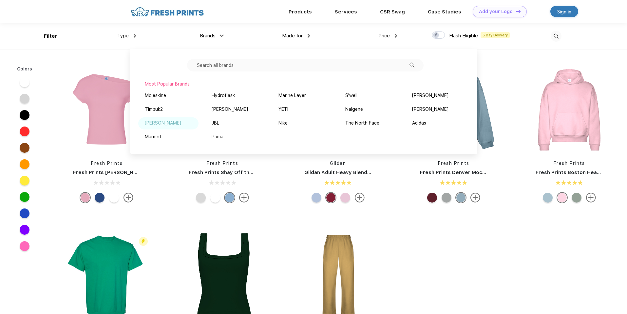
click at [183, 122] on img at bounding box center [185, 122] width 5 height 3
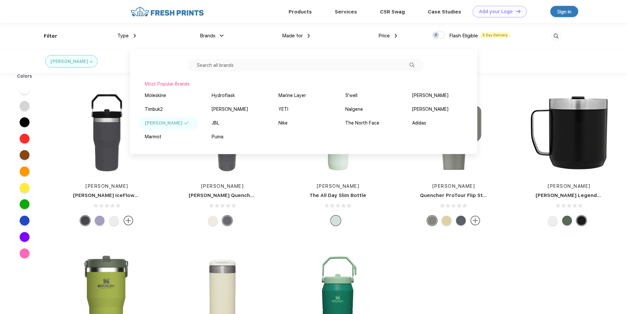
click at [103, 59] on div "[PERSON_NAME]" at bounding box center [72, 61] width 155 height 23
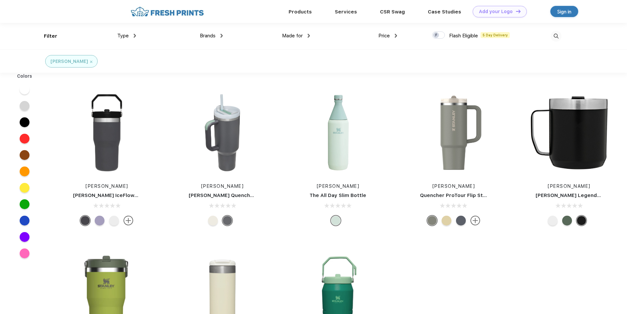
click at [101, 219] on div at bounding box center [100, 220] width 10 height 10
click at [83, 219] on div at bounding box center [85, 220] width 10 height 10
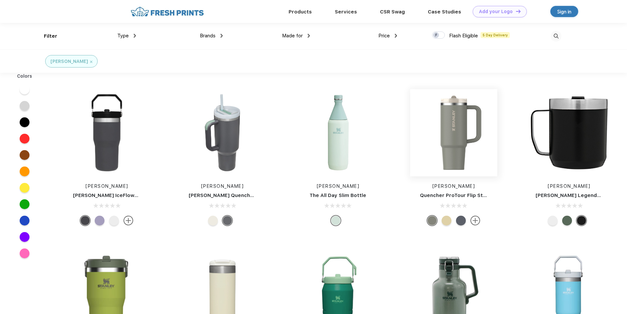
click at [454, 125] on img at bounding box center [453, 132] width 87 height 87
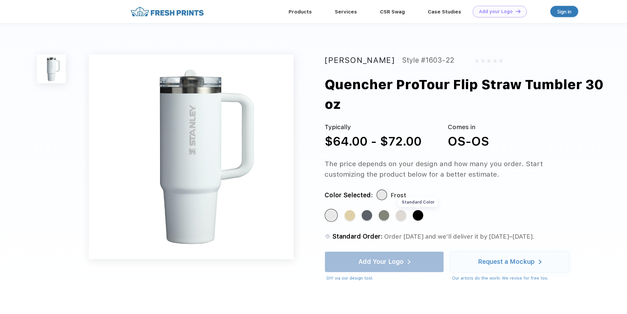
click at [416, 217] on div "Standard Color" at bounding box center [417, 215] width 10 height 10
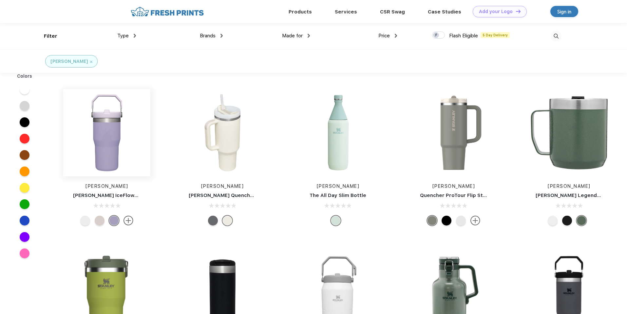
click at [116, 144] on img at bounding box center [106, 132] width 87 height 87
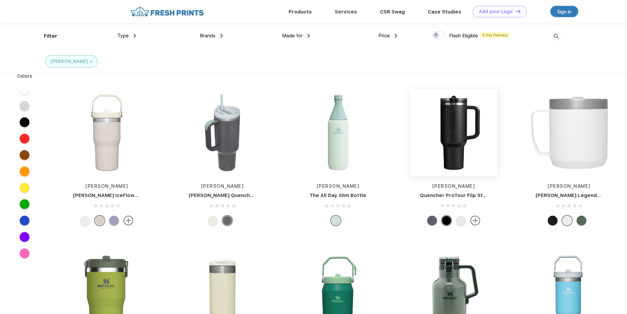
click at [441, 127] on img at bounding box center [453, 132] width 87 height 87
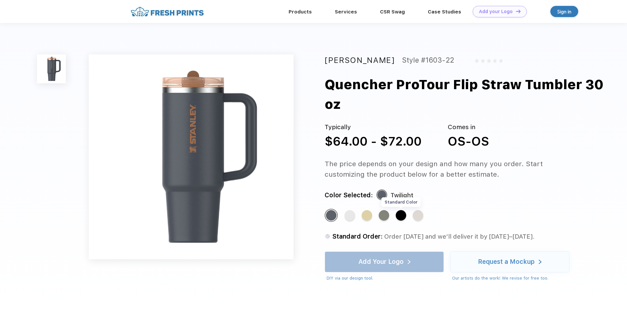
click at [402, 216] on div "Standard Color" at bounding box center [400, 215] width 10 height 10
